Goal: Task Accomplishment & Management: Manage account settings

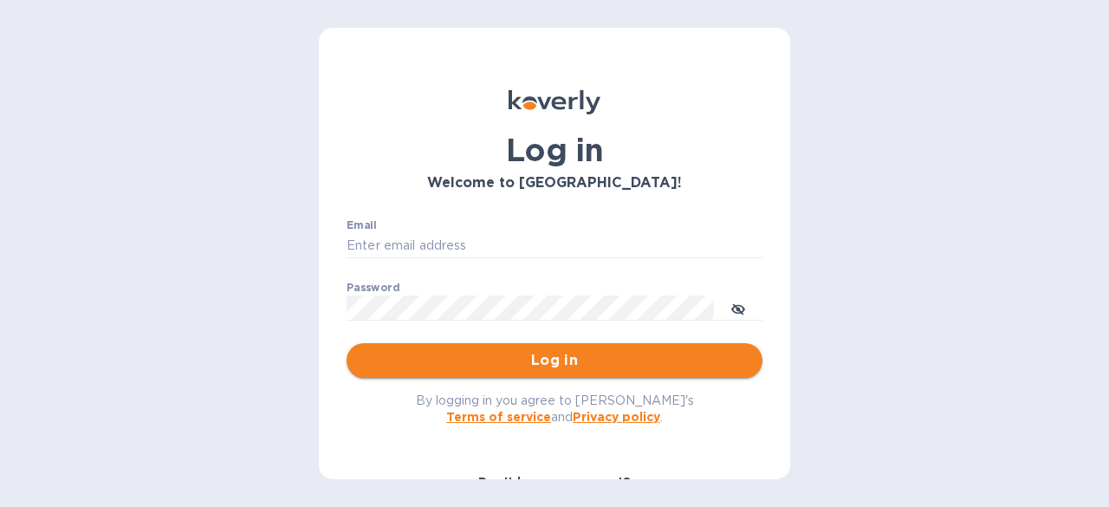
type input "kayce.baucom@safetytechnologyusa.com"
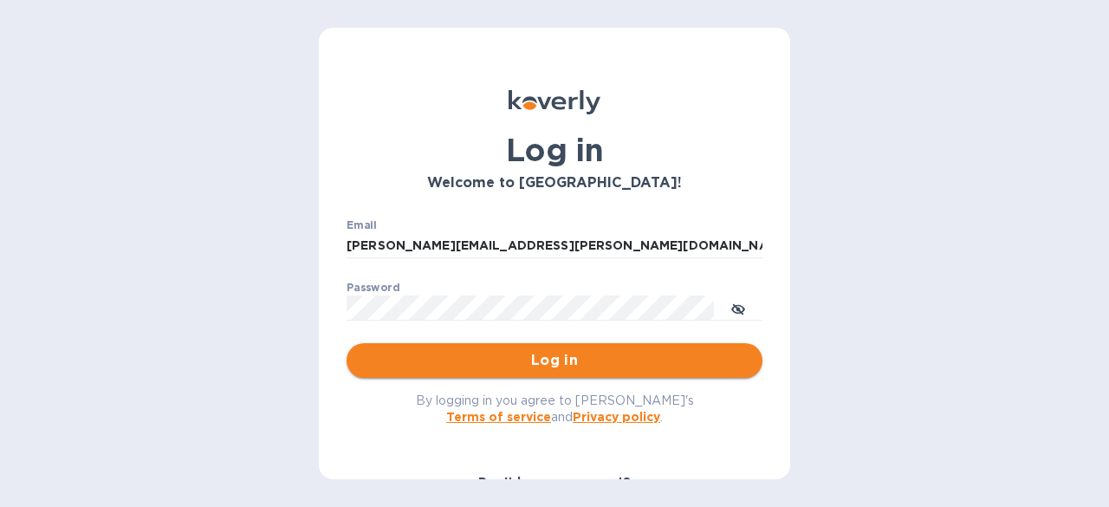
click at [587, 378] on button "Log in" at bounding box center [554, 360] width 416 height 35
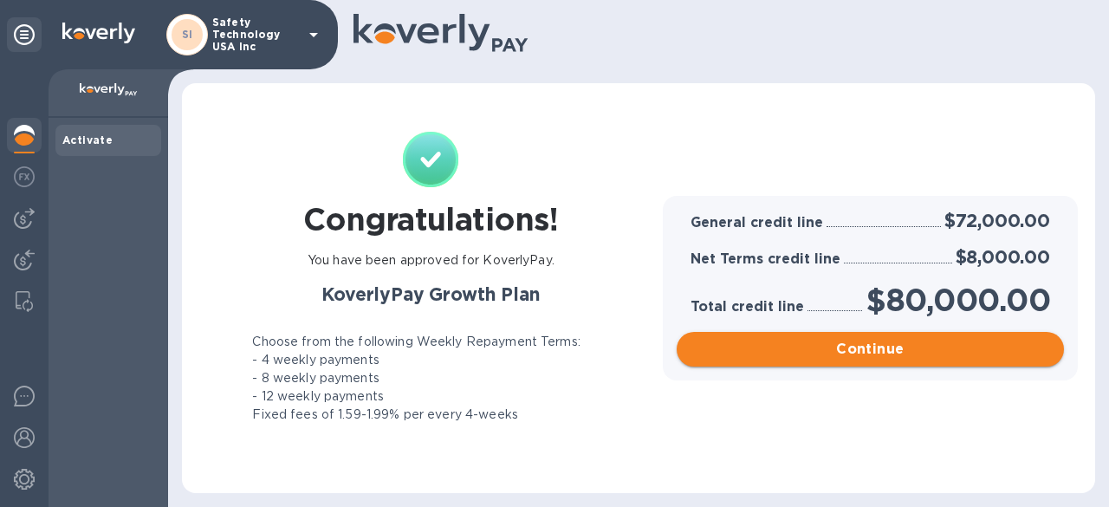
click at [840, 356] on span "Continue" at bounding box center [869, 349] width 359 height 21
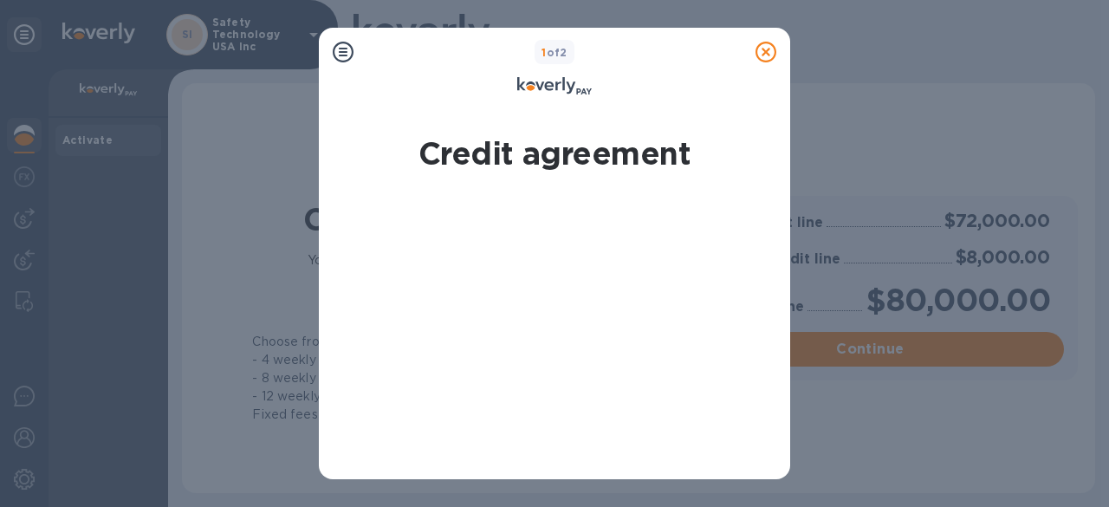
click at [760, 49] on icon at bounding box center [765, 52] width 21 height 21
